Goal: Check status: Check status

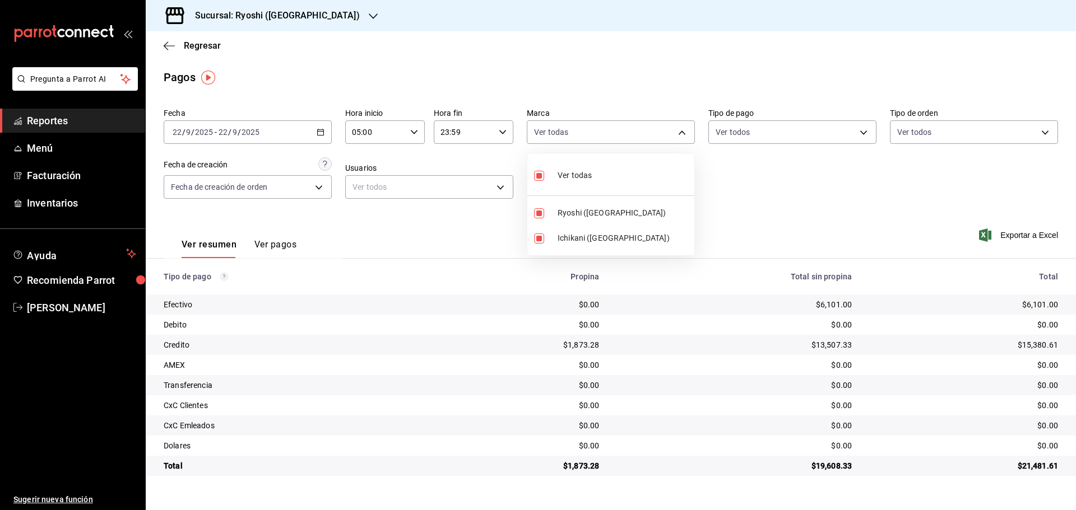
click at [314, 12] on div at bounding box center [538, 255] width 1076 height 510
click at [369, 12] on icon "button" at bounding box center [373, 16] width 9 height 9
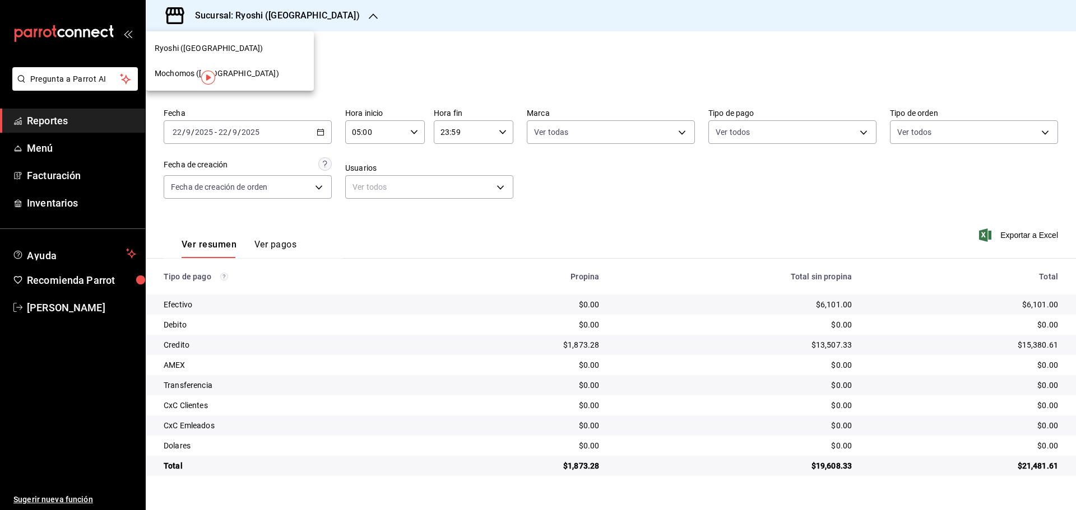
click at [231, 69] on div "Mochomos ([GEOGRAPHIC_DATA])" at bounding box center [230, 74] width 150 height 12
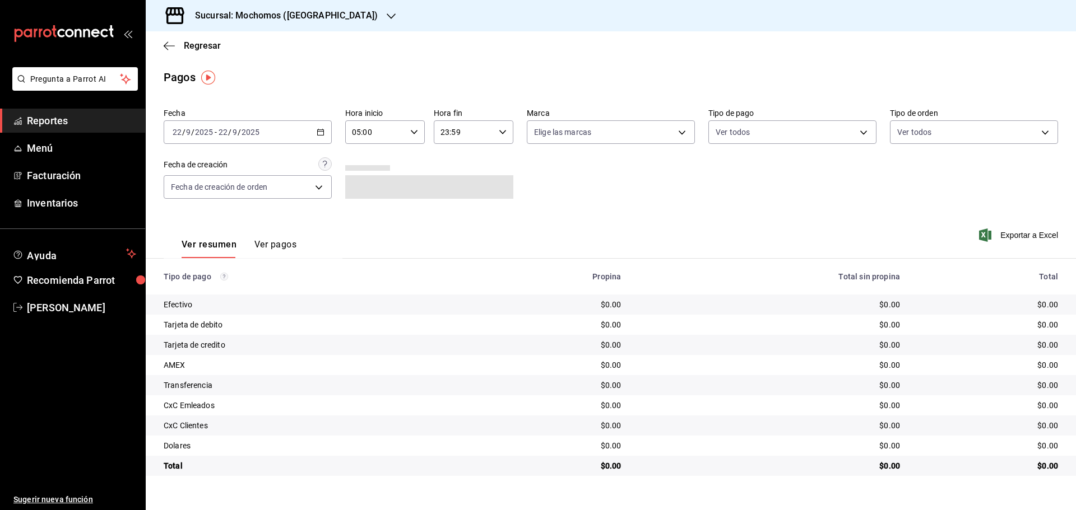
click at [330, 128] on div "2025-09-22 22 / 9 / 2025 - 2025-09-22 22 / 9 / 2025" at bounding box center [248, 132] width 168 height 24
click at [331, 83] on div "Pagos" at bounding box center [611, 77] width 930 height 17
click at [504, 132] on \(Stroke\) "button" at bounding box center [502, 132] width 7 height 4
click at [461, 185] on span "05" at bounding box center [454, 187] width 22 height 9
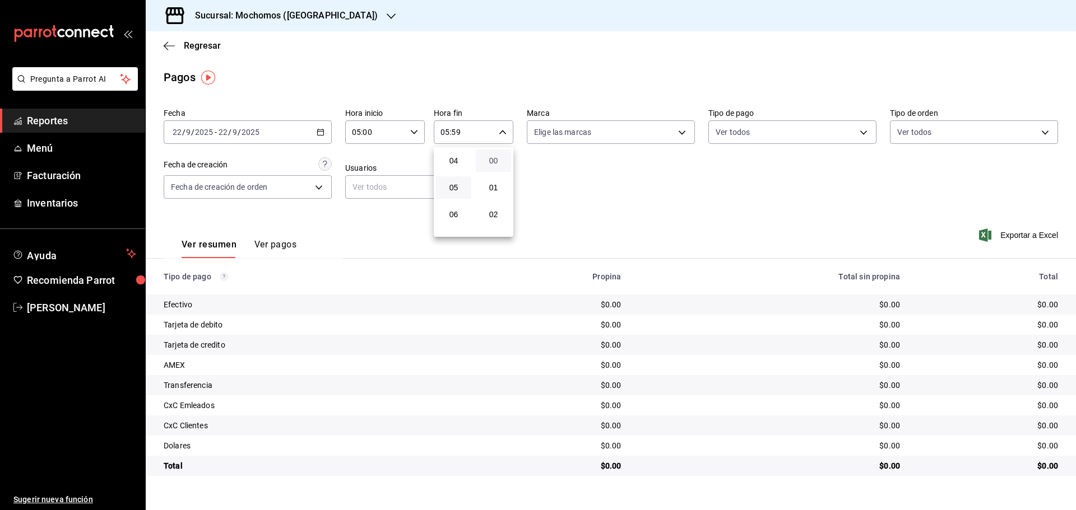
click at [495, 163] on span "00" at bounding box center [493, 160] width 22 height 9
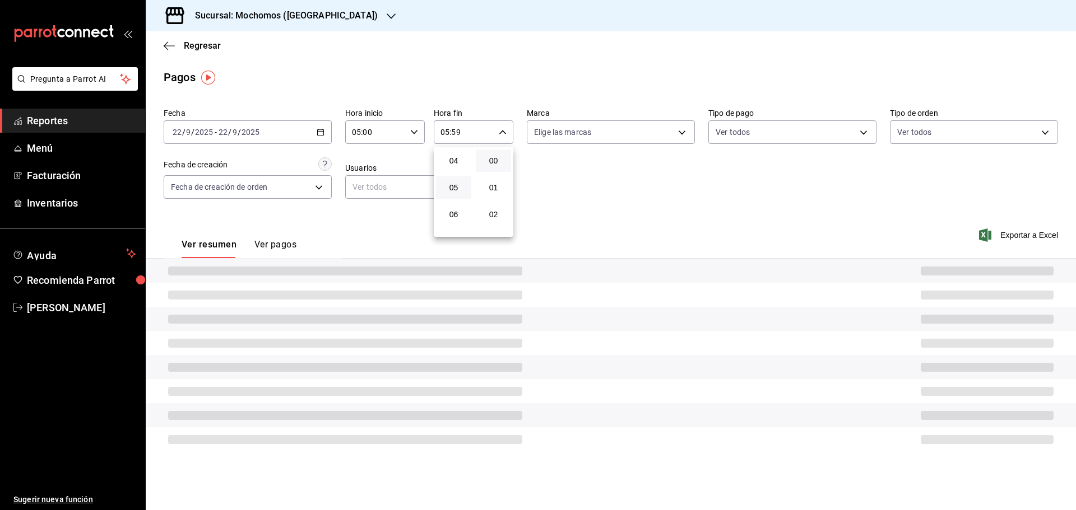
type input "05:00"
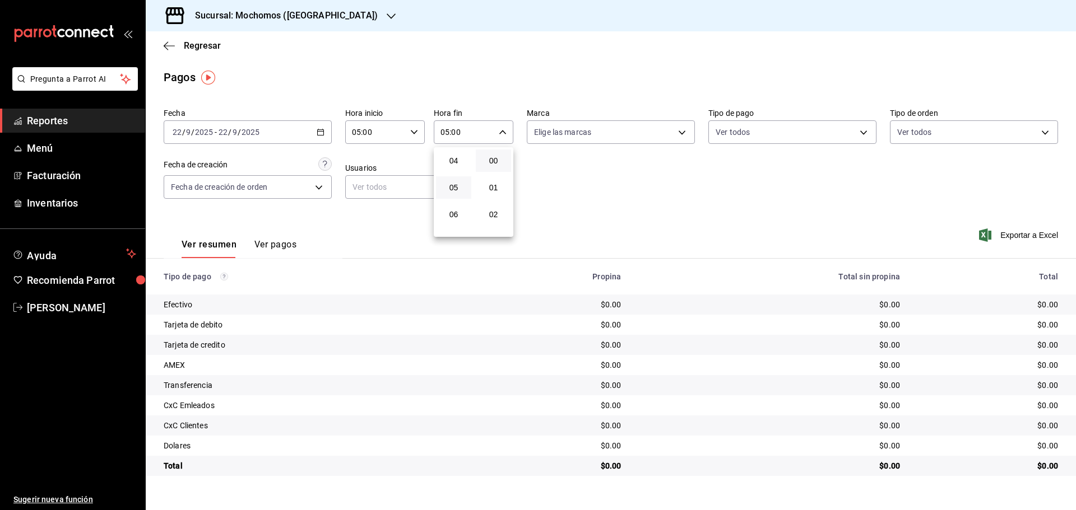
click at [572, 34] on div at bounding box center [538, 255] width 1076 height 510
click at [686, 135] on body "Pregunta a Parrot AI Reportes Menú Facturación Inventarios Ayuda Recomienda Par…" at bounding box center [538, 255] width 1076 height 510
click at [633, 75] on div at bounding box center [538, 255] width 1076 height 510
click at [324, 132] on \(Stroke\) "button" at bounding box center [320, 132] width 7 height 6
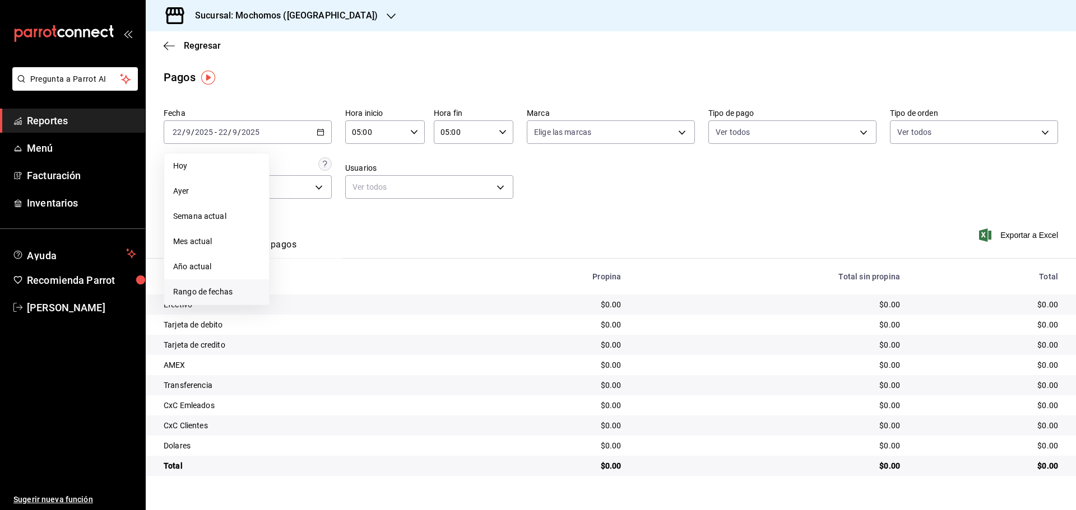
click at [210, 285] on li "Rango de fechas" at bounding box center [216, 292] width 105 height 25
click at [410, 261] on button "21" at bounding box center [412, 256] width 20 height 20
click at [289, 281] on button "22" at bounding box center [293, 281] width 20 height 20
type input "00:00"
type input "23:59"
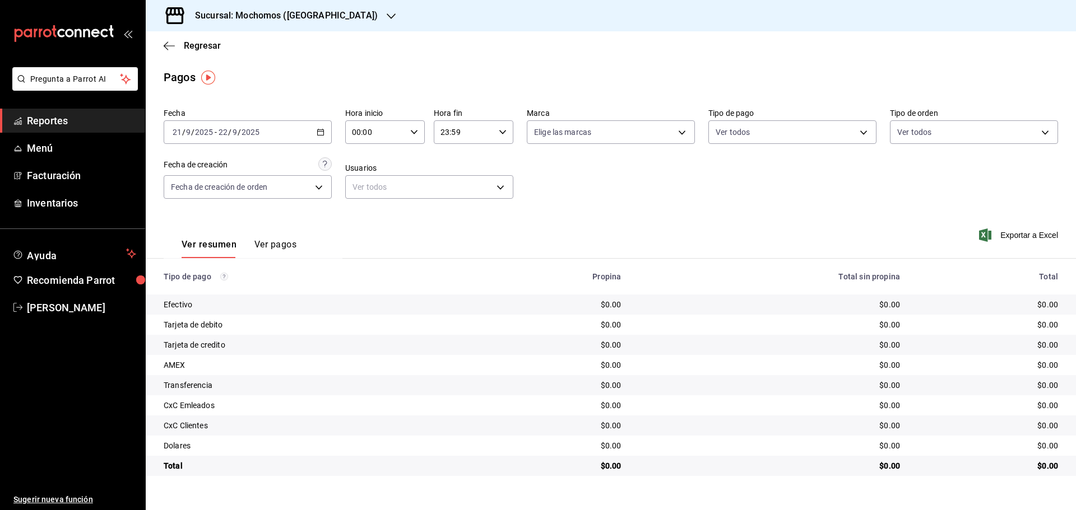
click at [322, 133] on icon "button" at bounding box center [321, 132] width 8 height 8
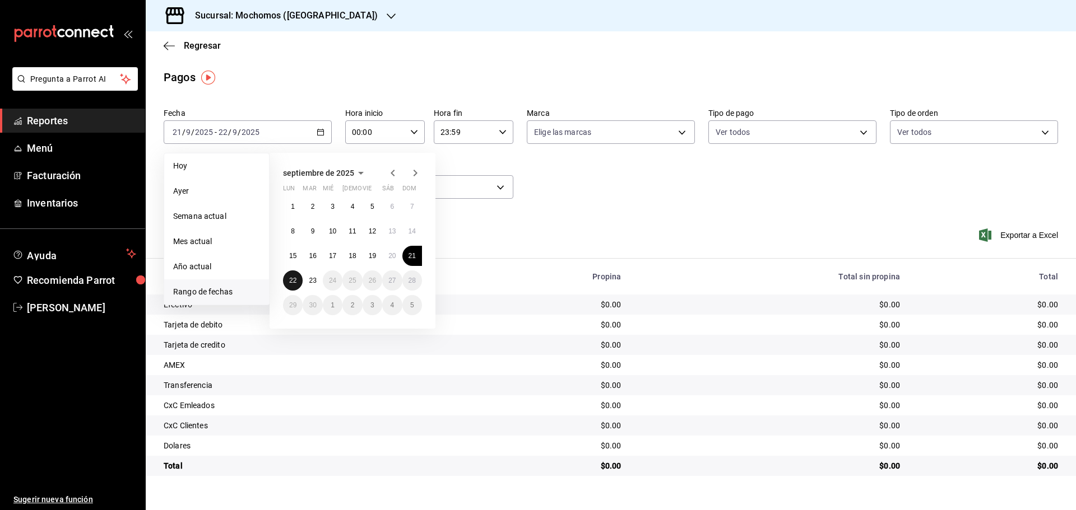
click at [296, 285] on button "22" at bounding box center [293, 281] width 20 height 20
click at [314, 282] on abbr "23" at bounding box center [312, 281] width 7 height 8
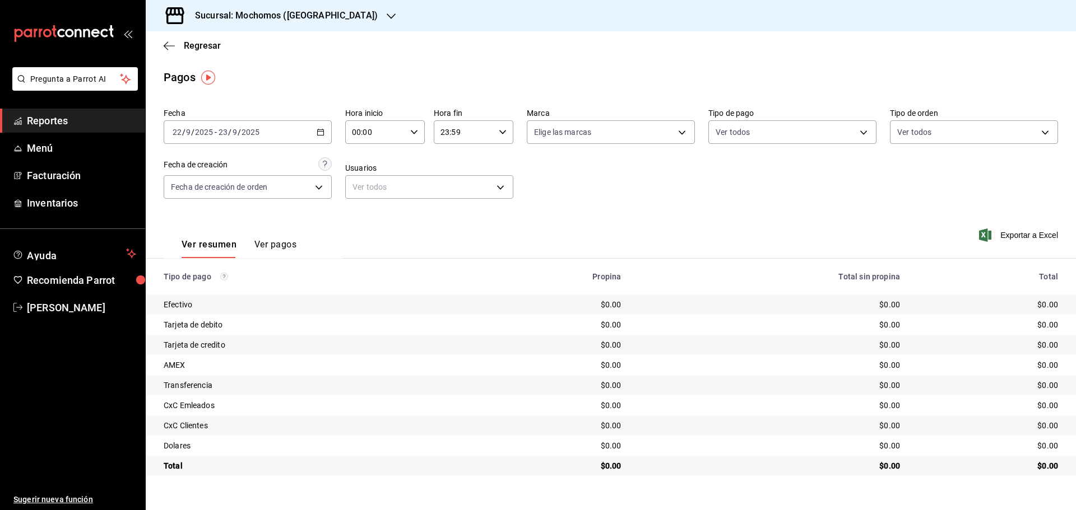
click at [420, 133] on div "00:00 Hora inicio" at bounding box center [385, 132] width 80 height 24
click at [364, 183] on span "05" at bounding box center [365, 183] width 22 height 9
type input "05:00"
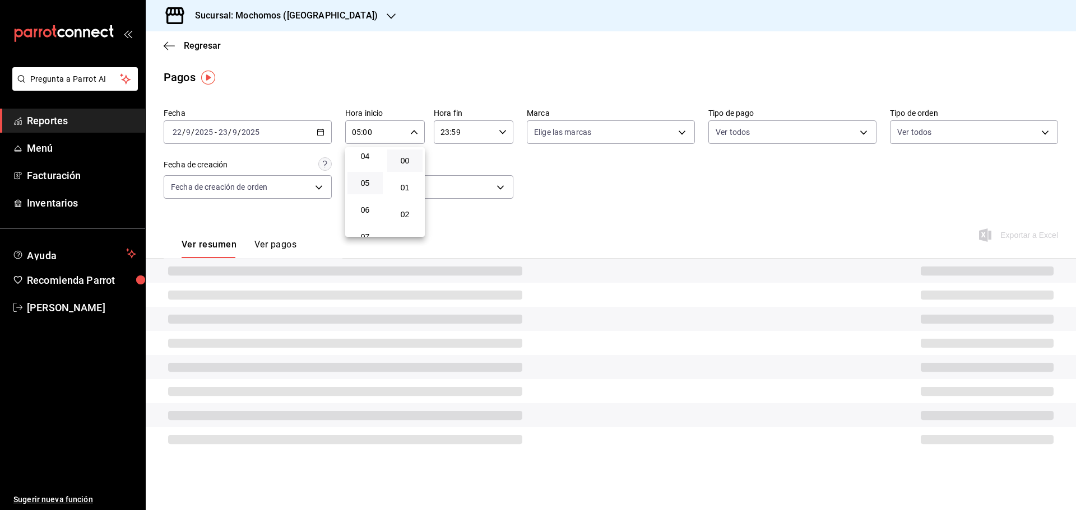
click at [608, 178] on div at bounding box center [538, 255] width 1076 height 510
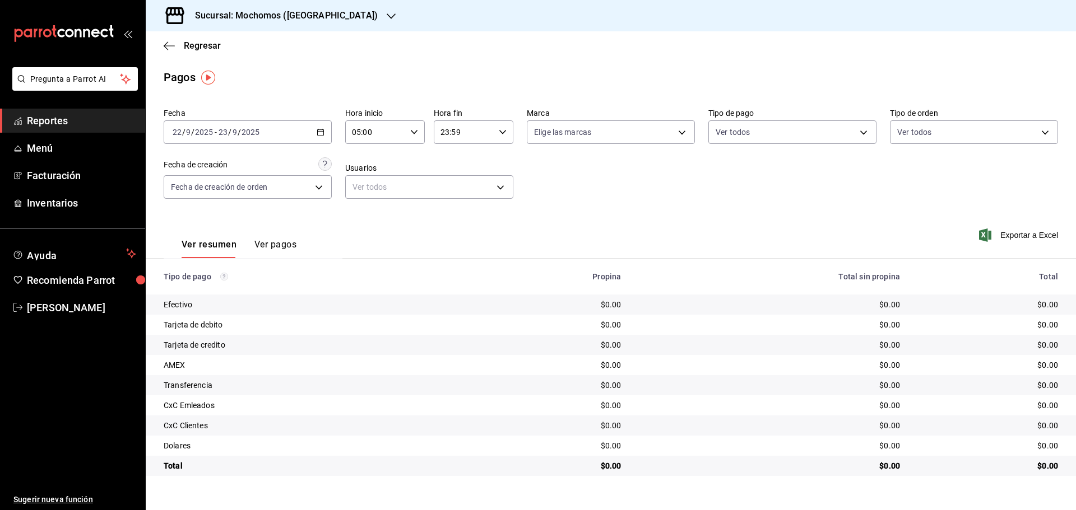
click at [617, 176] on div "Fecha 2025-09-22 22 / 9 / 2025 - 2025-09-23 23 / 9 / 2025 Hora inicio 05:00 Hor…" at bounding box center [611, 158] width 894 height 109
click at [505, 132] on icon "button" at bounding box center [503, 132] width 8 height 8
click at [450, 187] on span "05" at bounding box center [454, 183] width 22 height 9
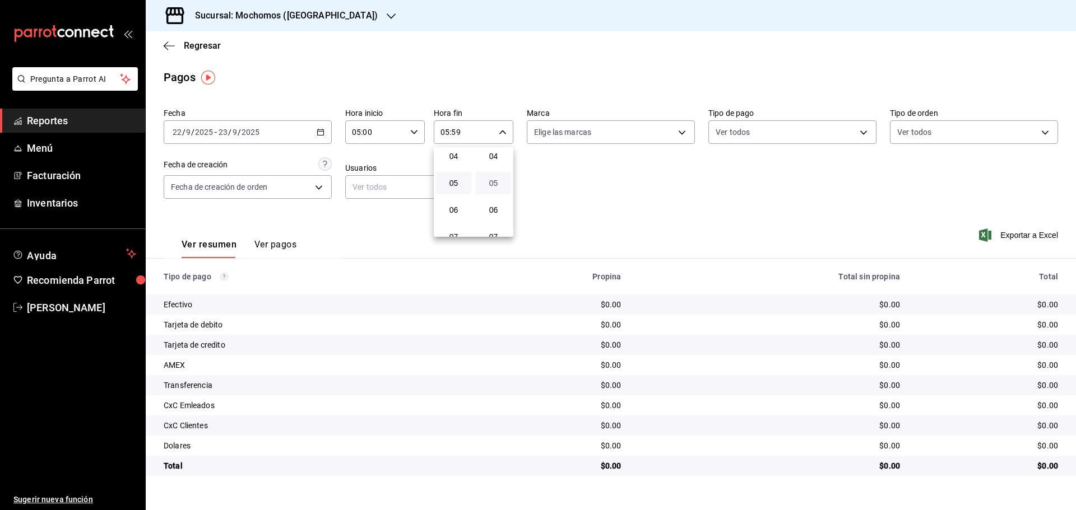
click at [494, 184] on span "05" at bounding box center [493, 183] width 22 height 9
type input "05:05"
click at [745, 176] on div at bounding box center [538, 255] width 1076 height 510
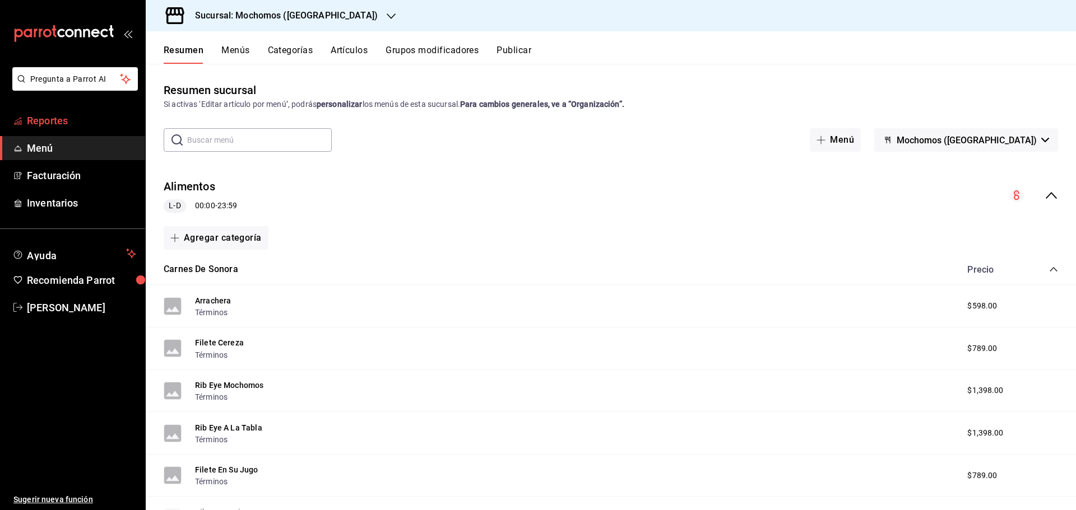
click at [66, 122] on span "Reportes" at bounding box center [81, 120] width 109 height 15
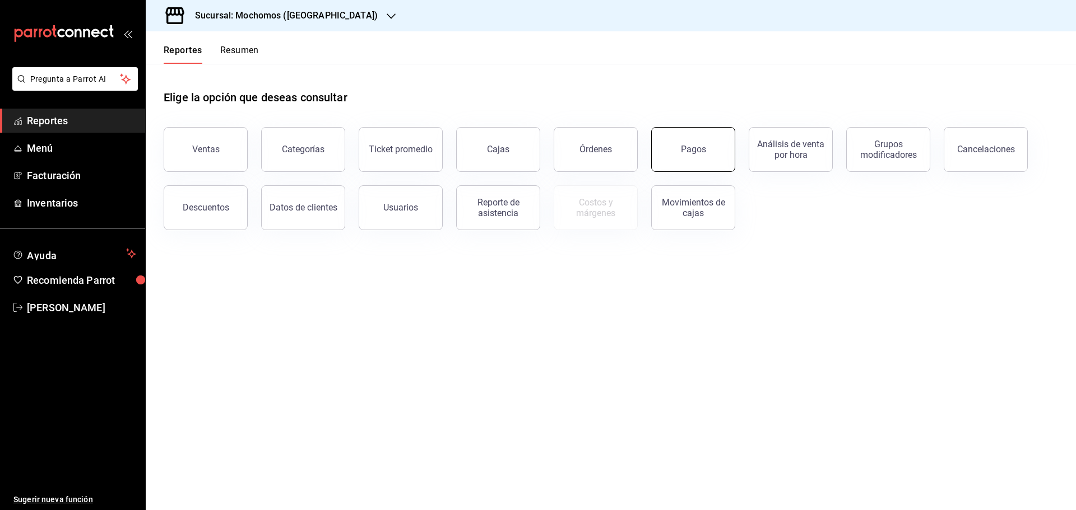
click at [701, 156] on button "Pagos" at bounding box center [693, 149] width 84 height 45
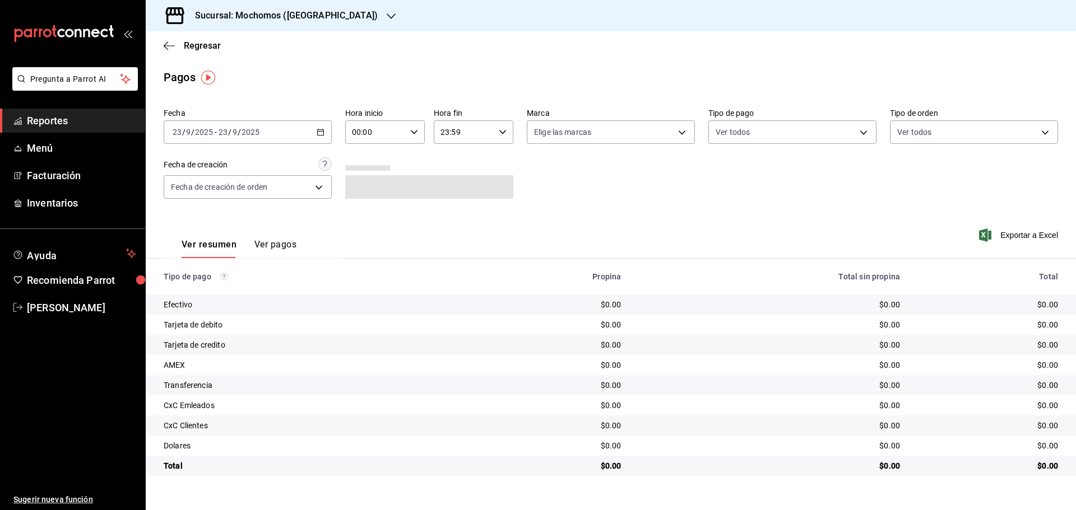
click at [322, 134] on icon "button" at bounding box center [321, 132] width 8 height 8
click at [186, 292] on span "Rango de fechas" at bounding box center [216, 292] width 87 height 12
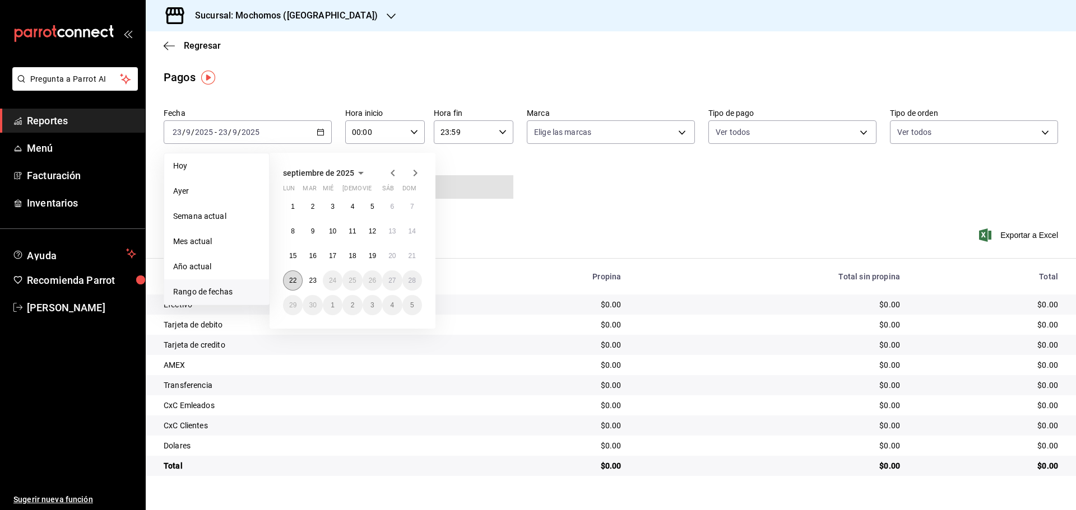
click at [293, 281] on abbr "22" at bounding box center [292, 281] width 7 height 8
click at [308, 281] on button "23" at bounding box center [313, 281] width 20 height 20
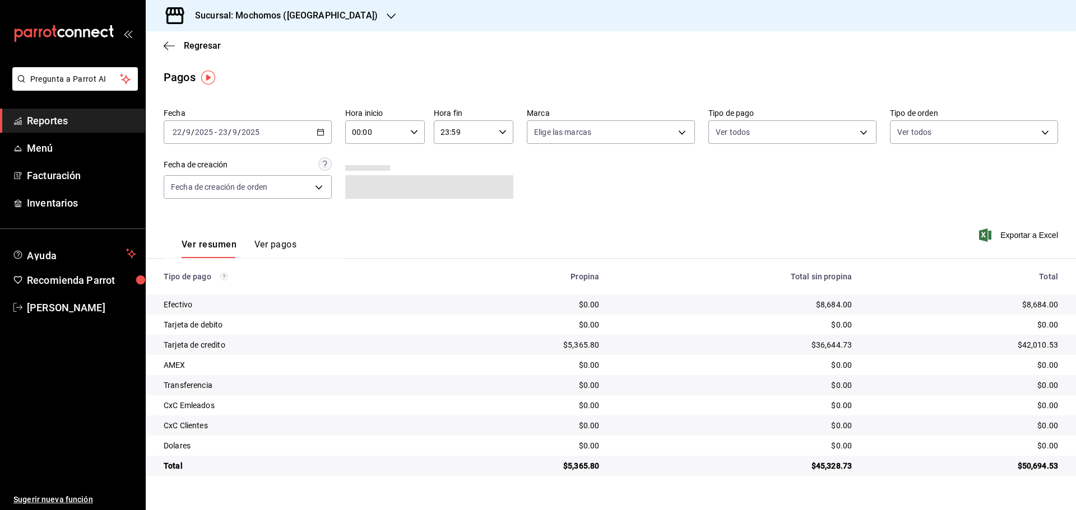
click at [415, 136] on icon "button" at bounding box center [414, 132] width 8 height 8
click at [361, 187] on span "05" at bounding box center [365, 183] width 22 height 9
type input "05:00"
click at [503, 132] on div at bounding box center [538, 255] width 1076 height 510
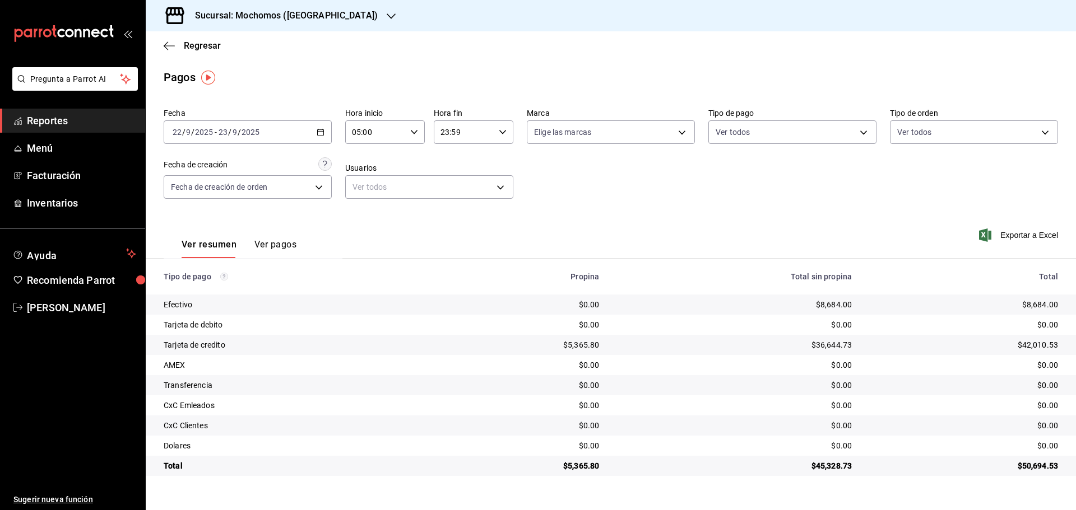
click at [508, 132] on div "23:59 Hora fin" at bounding box center [474, 132] width 80 height 24
click at [454, 184] on span "05" at bounding box center [454, 183] width 22 height 9
type input "05:59"
click at [596, 66] on div at bounding box center [538, 255] width 1076 height 510
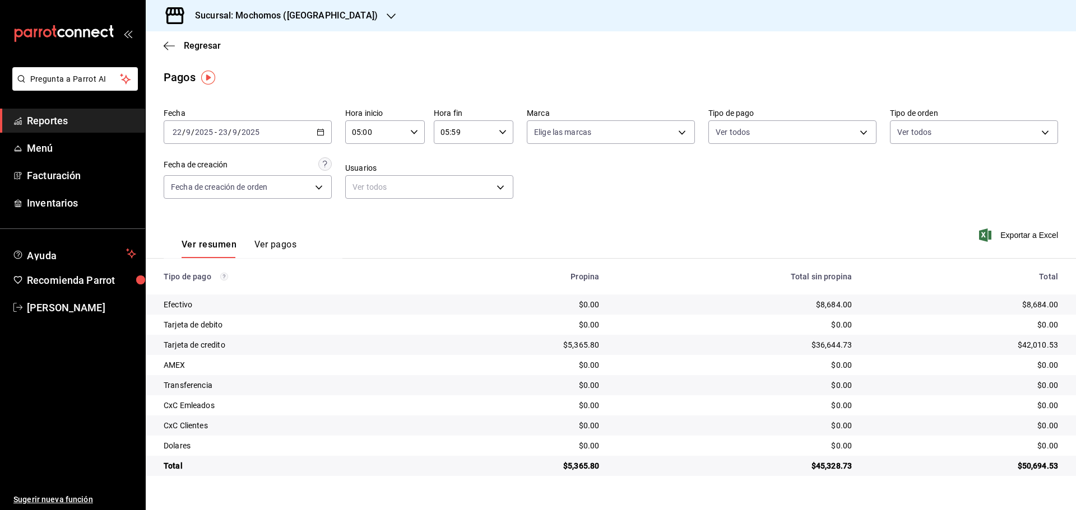
click at [387, 17] on icon "button" at bounding box center [391, 16] width 9 height 6
click at [221, 50] on div "Ryoshi ([GEOGRAPHIC_DATA])" at bounding box center [230, 49] width 150 height 12
click at [681, 130] on body "Pregunta a Parrot AI Reportes Menú Facturación Inventarios Ayuda Recomienda Par…" at bounding box center [538, 255] width 1076 height 510
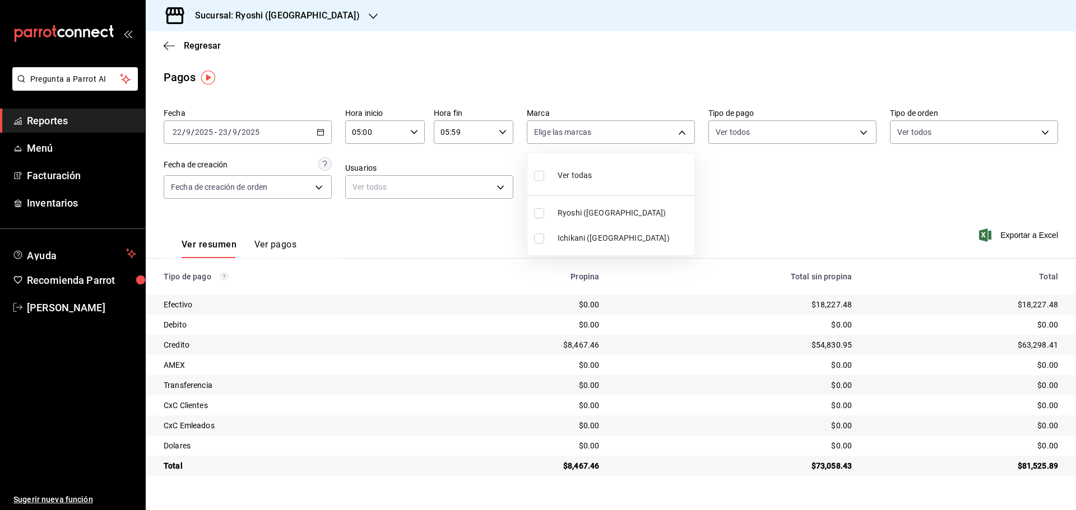
click at [306, 17] on div at bounding box center [538, 255] width 1076 height 510
click at [369, 17] on icon "button" at bounding box center [373, 16] width 9 height 9
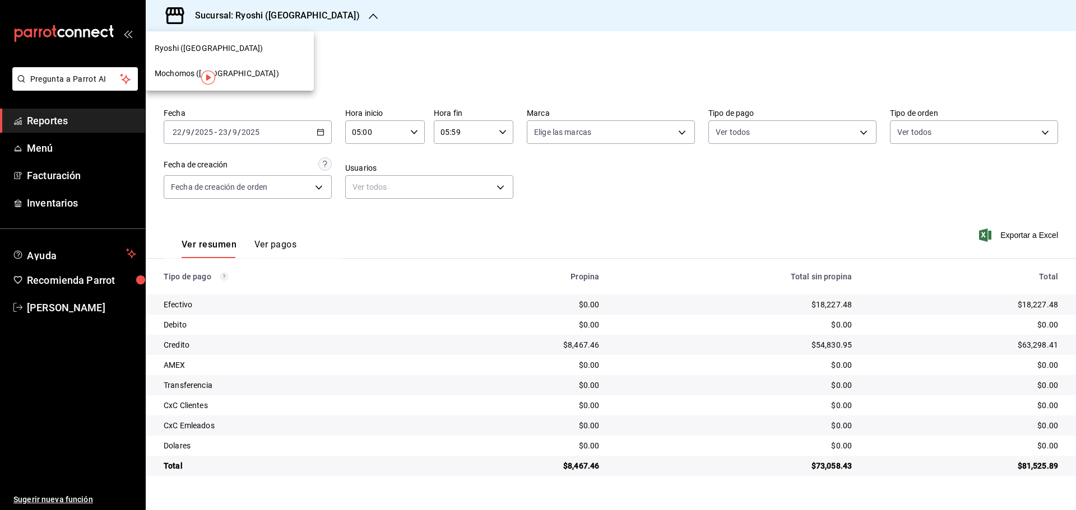
click at [212, 48] on span "Ryoshi ([GEOGRAPHIC_DATA])" at bounding box center [209, 49] width 108 height 12
click at [76, 118] on span "Reportes" at bounding box center [81, 120] width 109 height 15
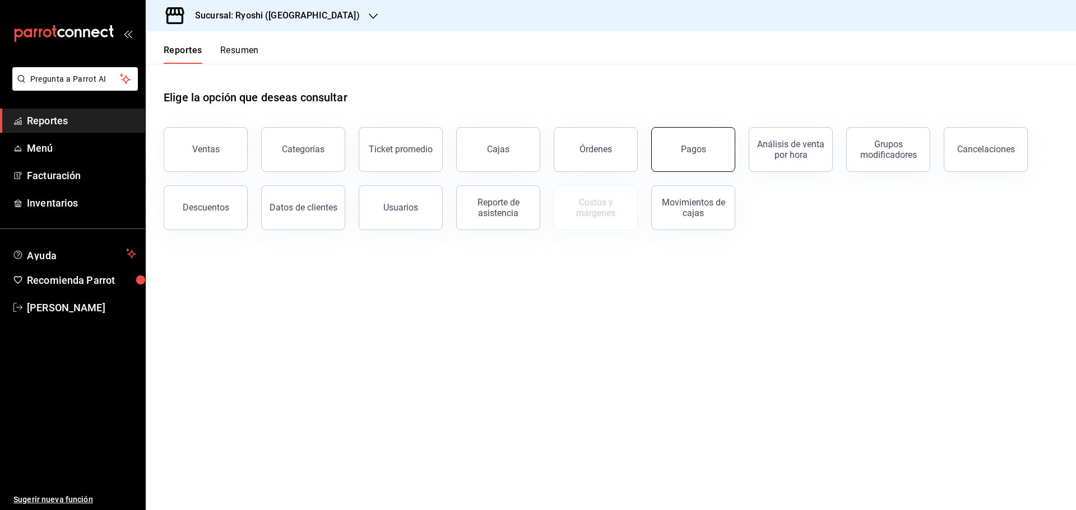
click at [696, 148] on div "Pagos" at bounding box center [693, 149] width 25 height 11
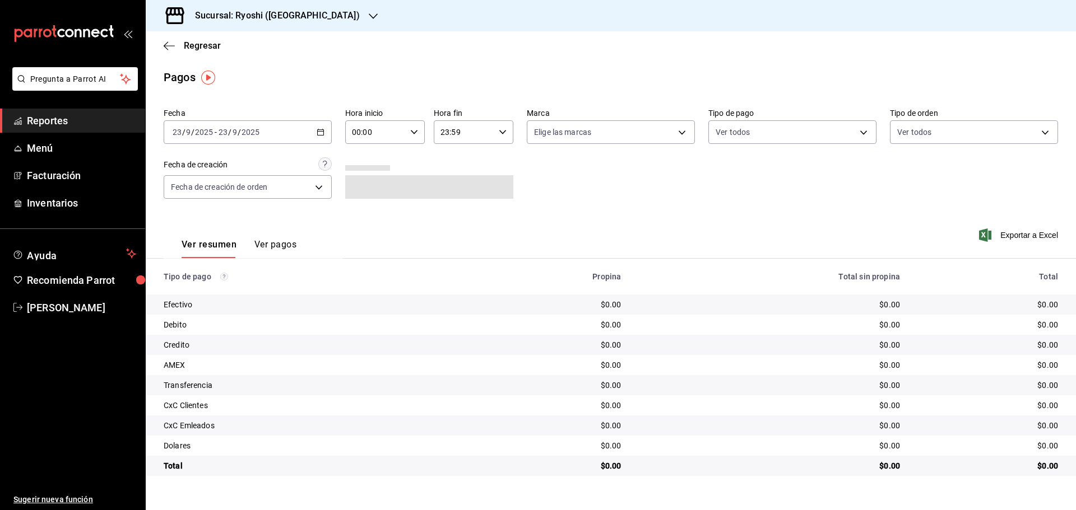
click at [319, 130] on \(Stroke\) "button" at bounding box center [320, 132] width 7 height 6
click at [199, 292] on span "Rango de fechas" at bounding box center [216, 292] width 87 height 12
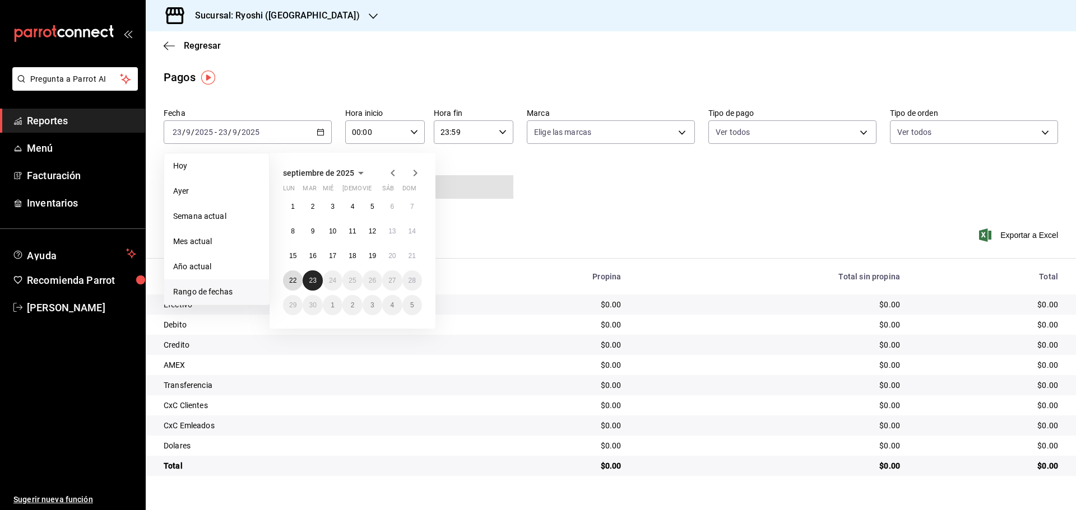
drag, startPoint x: 287, startPoint y: 282, endPoint x: 305, endPoint y: 282, distance: 17.4
click at [289, 283] on button "22" at bounding box center [293, 281] width 20 height 20
click at [317, 278] on button "23" at bounding box center [313, 281] width 20 height 20
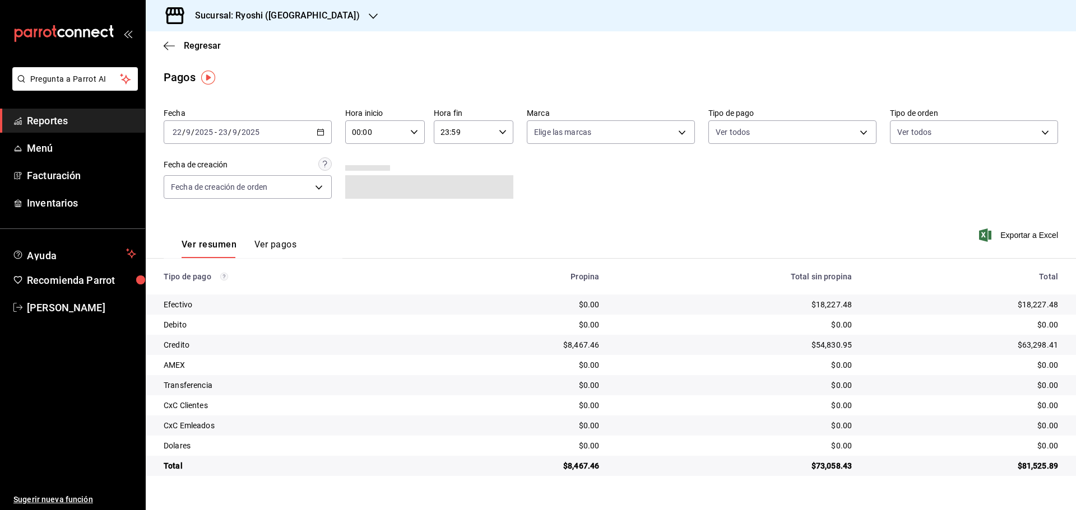
click at [417, 134] on icon "button" at bounding box center [414, 132] width 8 height 8
click at [362, 188] on button "05" at bounding box center [364, 183] width 35 height 22
type input "05:00"
click at [503, 129] on div at bounding box center [538, 255] width 1076 height 510
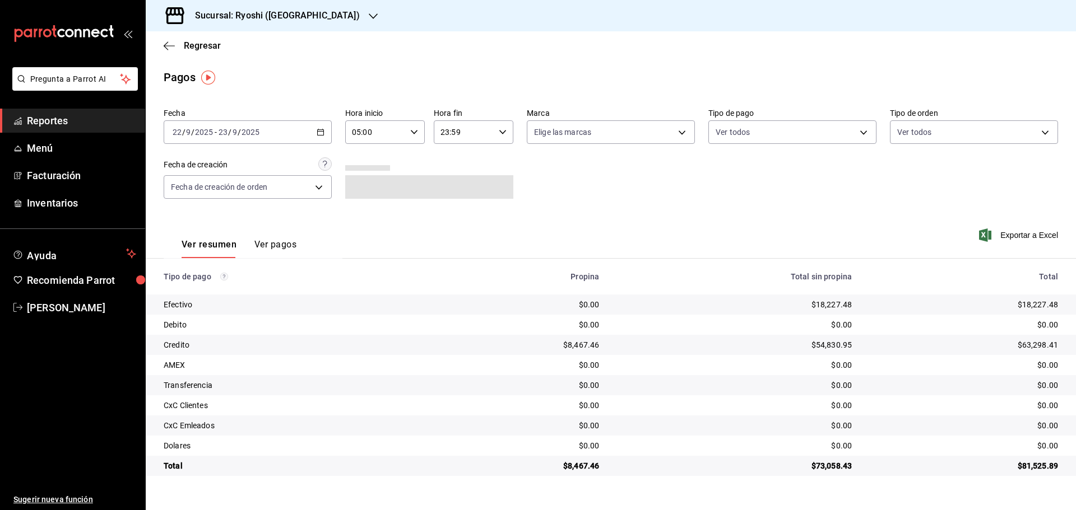
click at [500, 132] on icon "button" at bounding box center [503, 132] width 8 height 8
click at [454, 190] on span "05" at bounding box center [454, 187] width 22 height 9
type input "05:59"
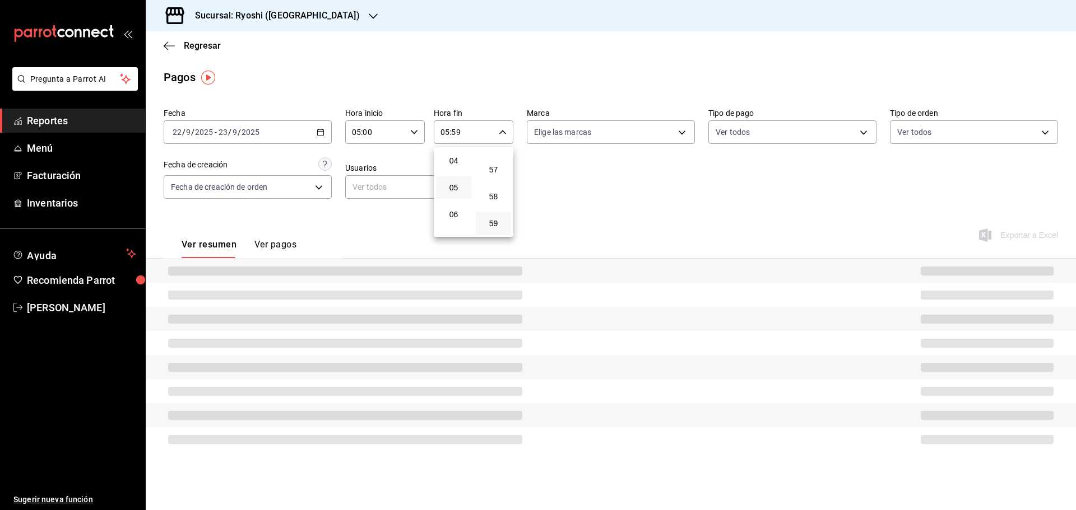
click at [574, 64] on div at bounding box center [538, 255] width 1076 height 510
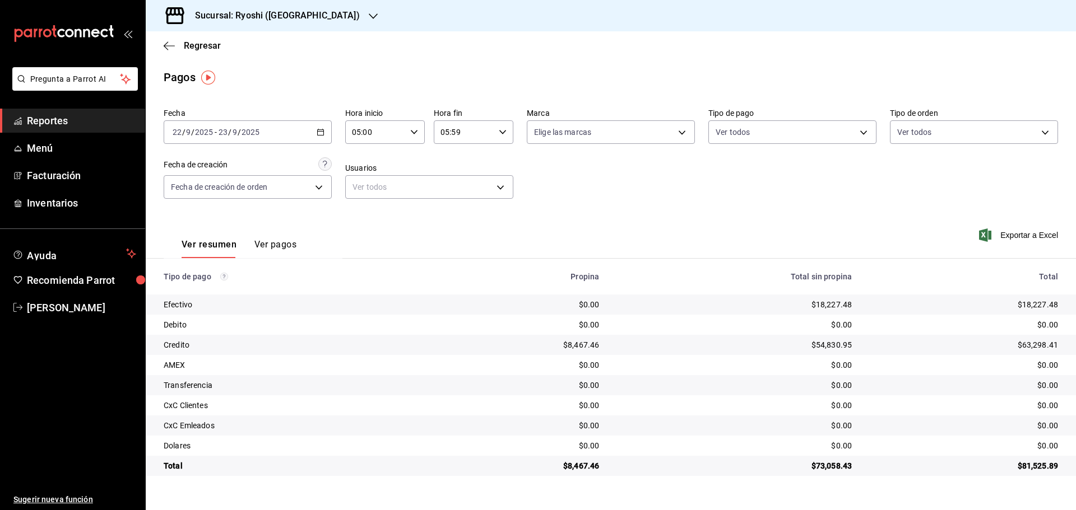
click at [825, 470] on div "$73,058.43" at bounding box center [734, 466] width 235 height 11
click at [615, 346] on td "$54,830.95" at bounding box center [734, 345] width 253 height 20
click at [618, 347] on div "$54,830.95" at bounding box center [734, 345] width 235 height 11
